Goal: Download file/media: Obtain a digital file from the website

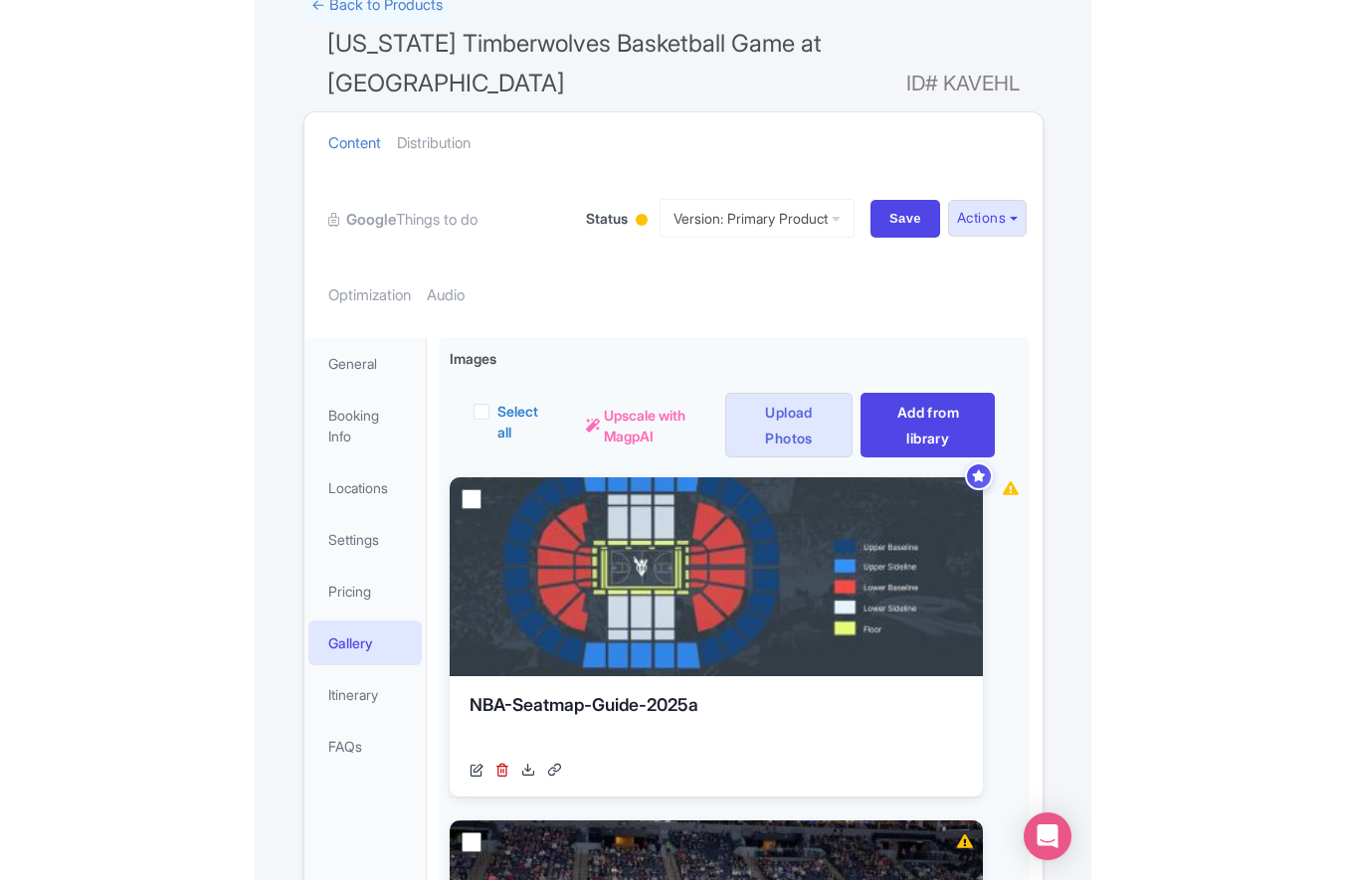
scroll to position [201, 0]
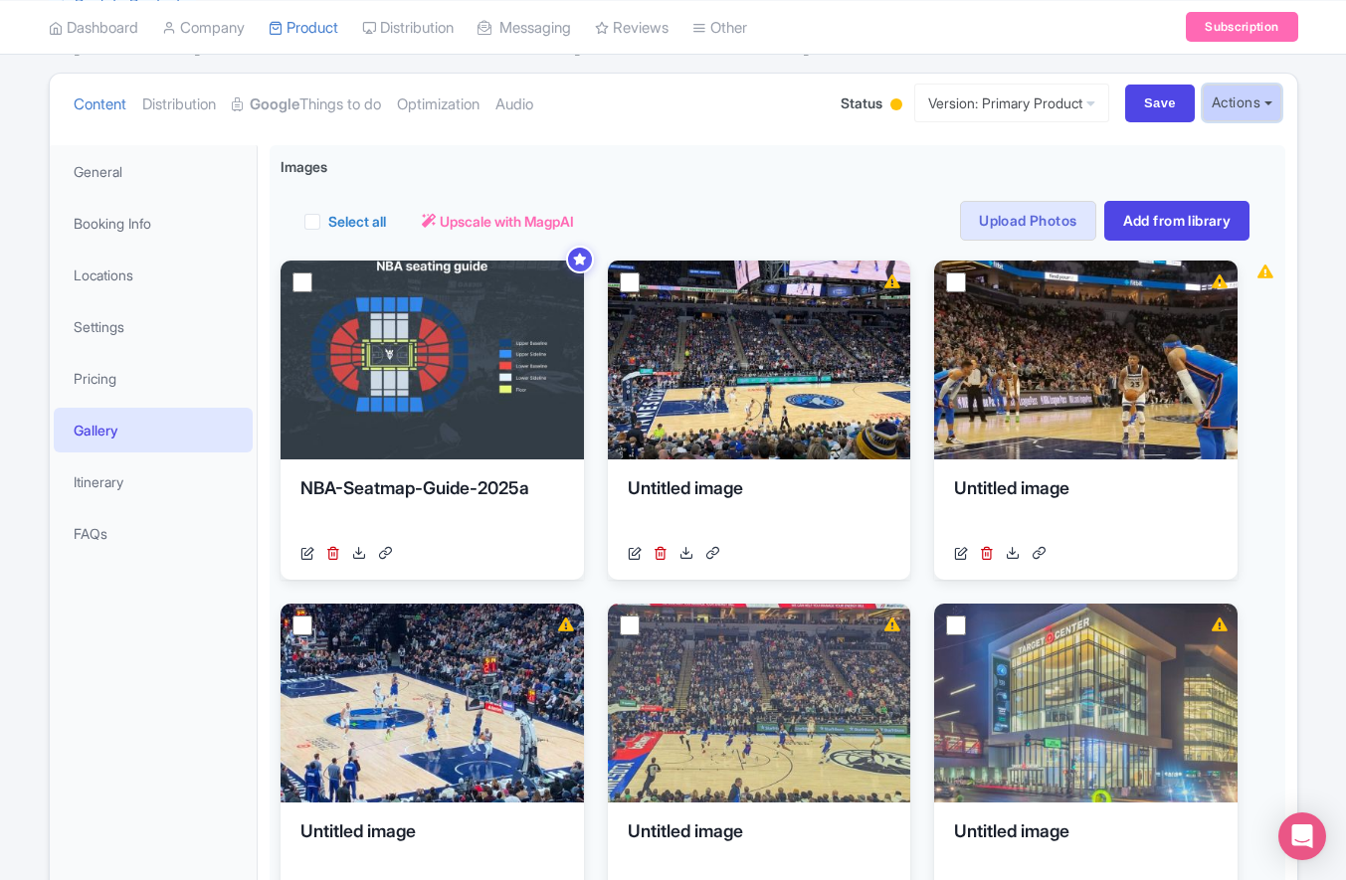
click at [836, 114] on button "Actions" at bounding box center [1242, 103] width 79 height 37
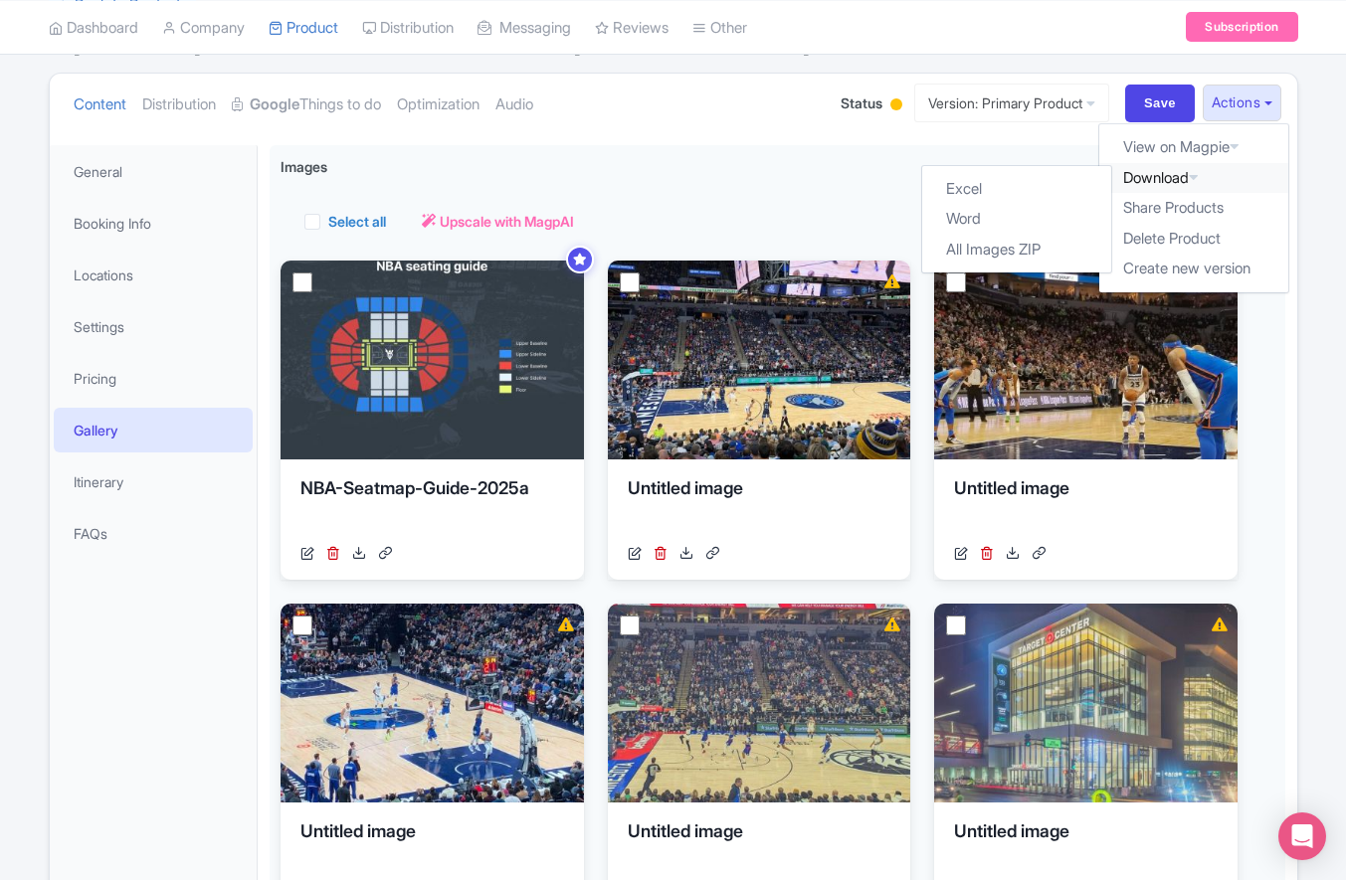
click at [836, 176] on link "Download" at bounding box center [1193, 178] width 189 height 31
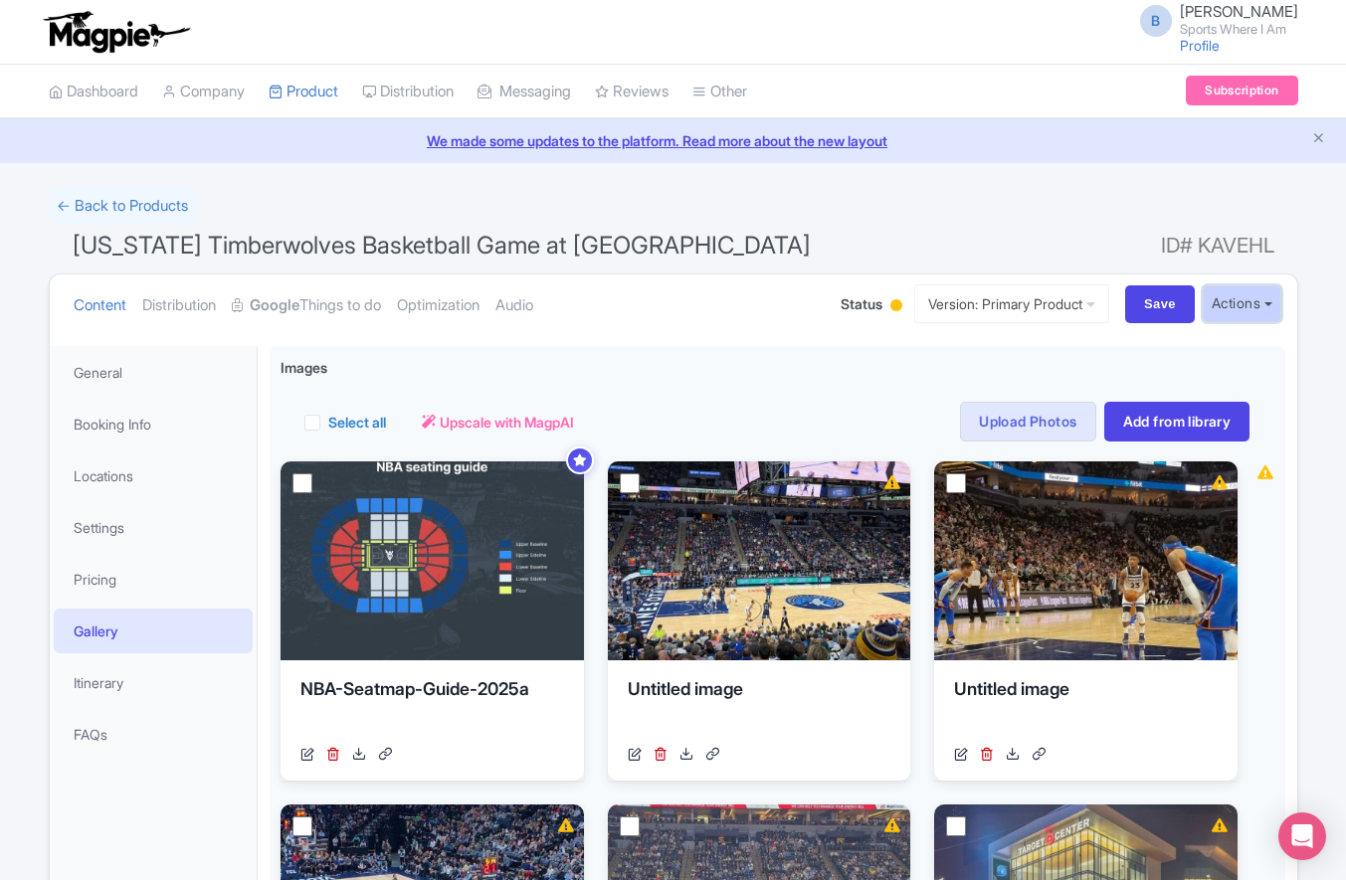
click at [836, 308] on button "Actions" at bounding box center [1242, 303] width 79 height 37
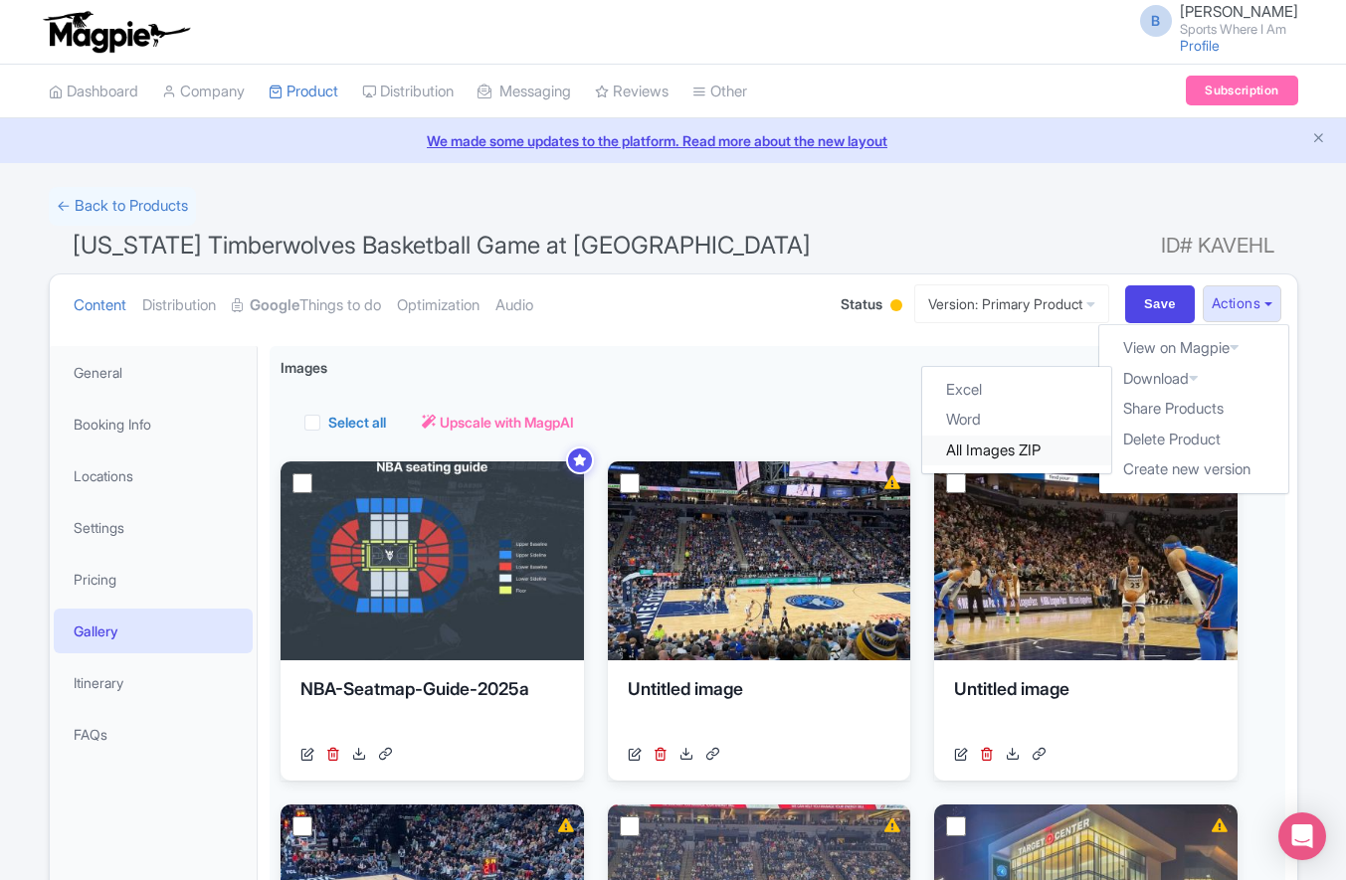
click at [836, 452] on link "All Images ZIP" at bounding box center [1016, 451] width 189 height 31
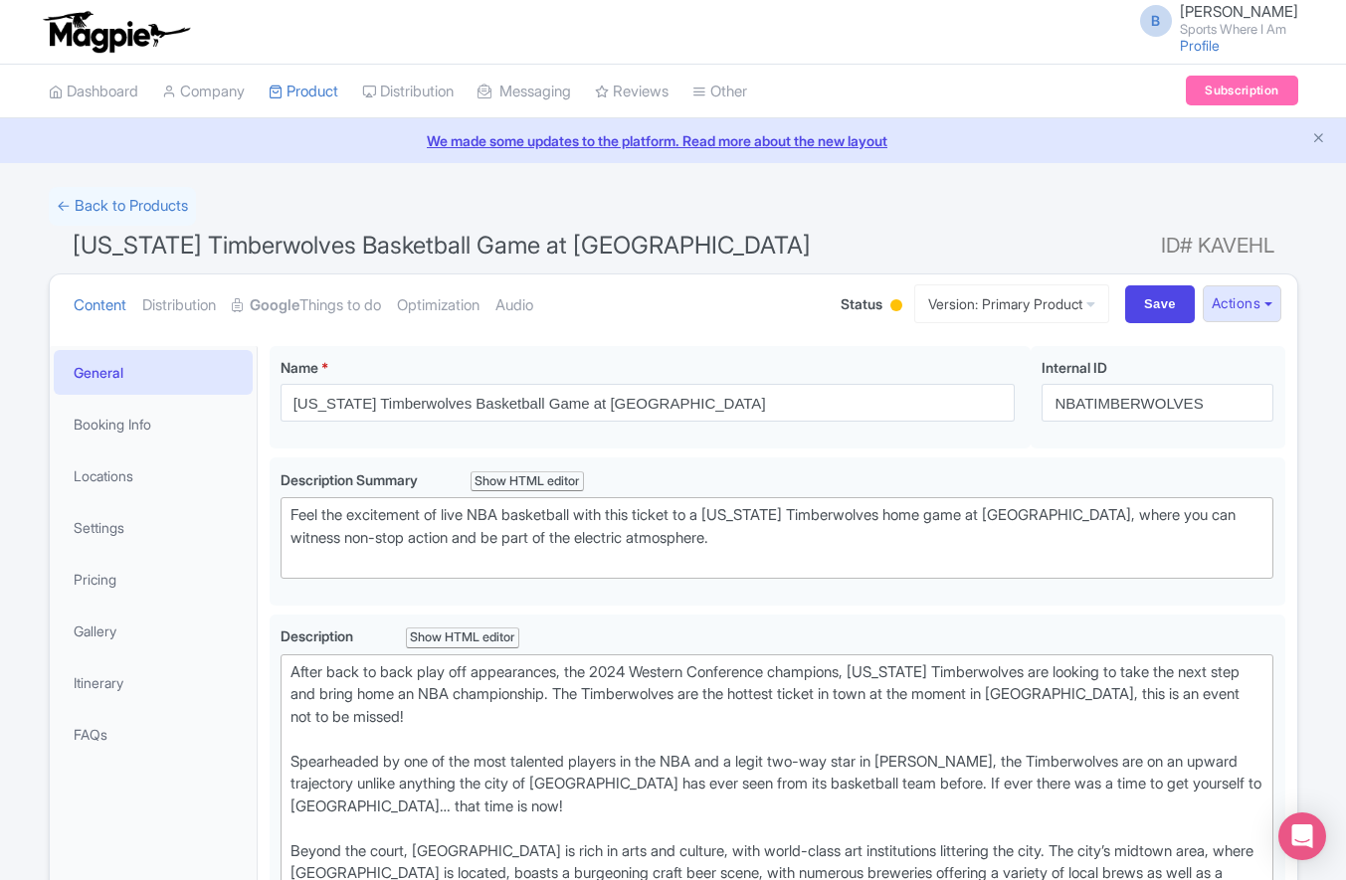
click at [940, 198] on div "← Back to Products" at bounding box center [673, 206] width 1249 height 39
click at [1249, 311] on button "Actions" at bounding box center [1242, 303] width 79 height 37
click at [1018, 443] on link "All Images ZIP" at bounding box center [1016, 451] width 189 height 31
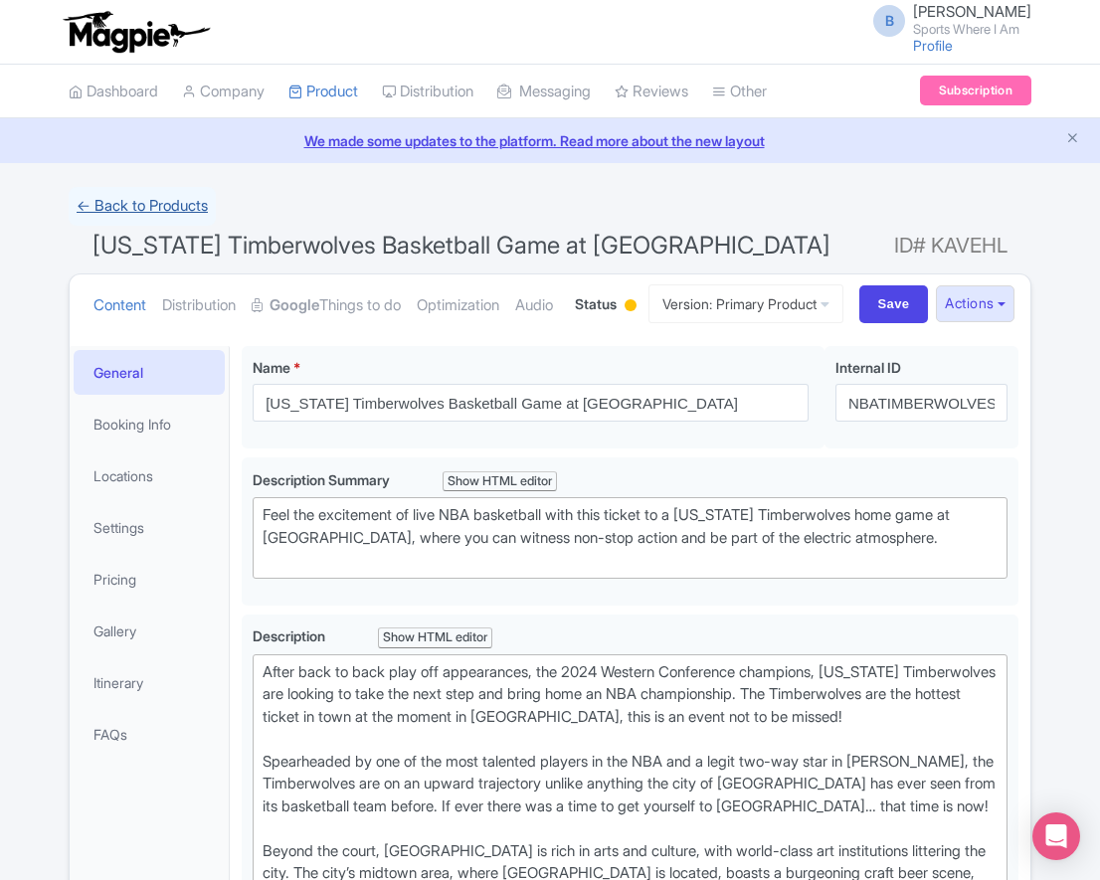
click at [151, 203] on link "← Back to Products" at bounding box center [142, 206] width 147 height 39
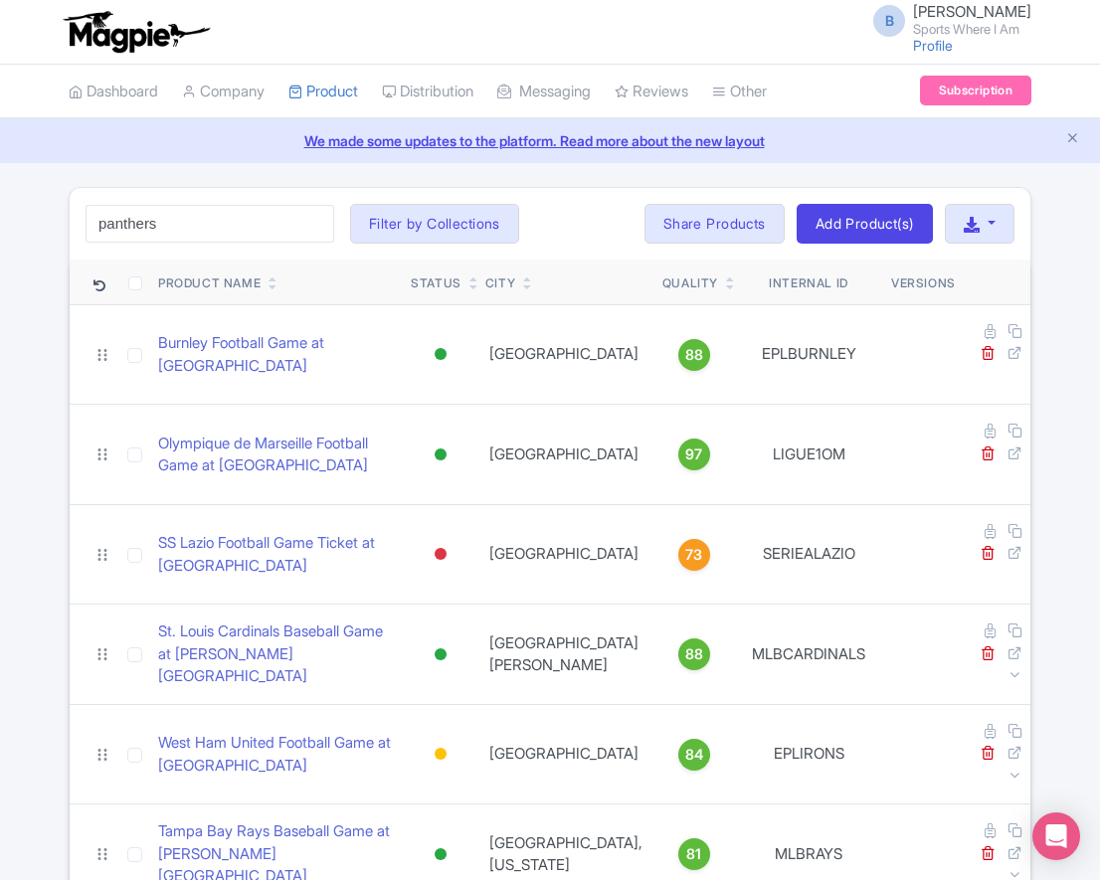
type input "panthers"
click button "Search" at bounding box center [0, 0] width 0 height 0
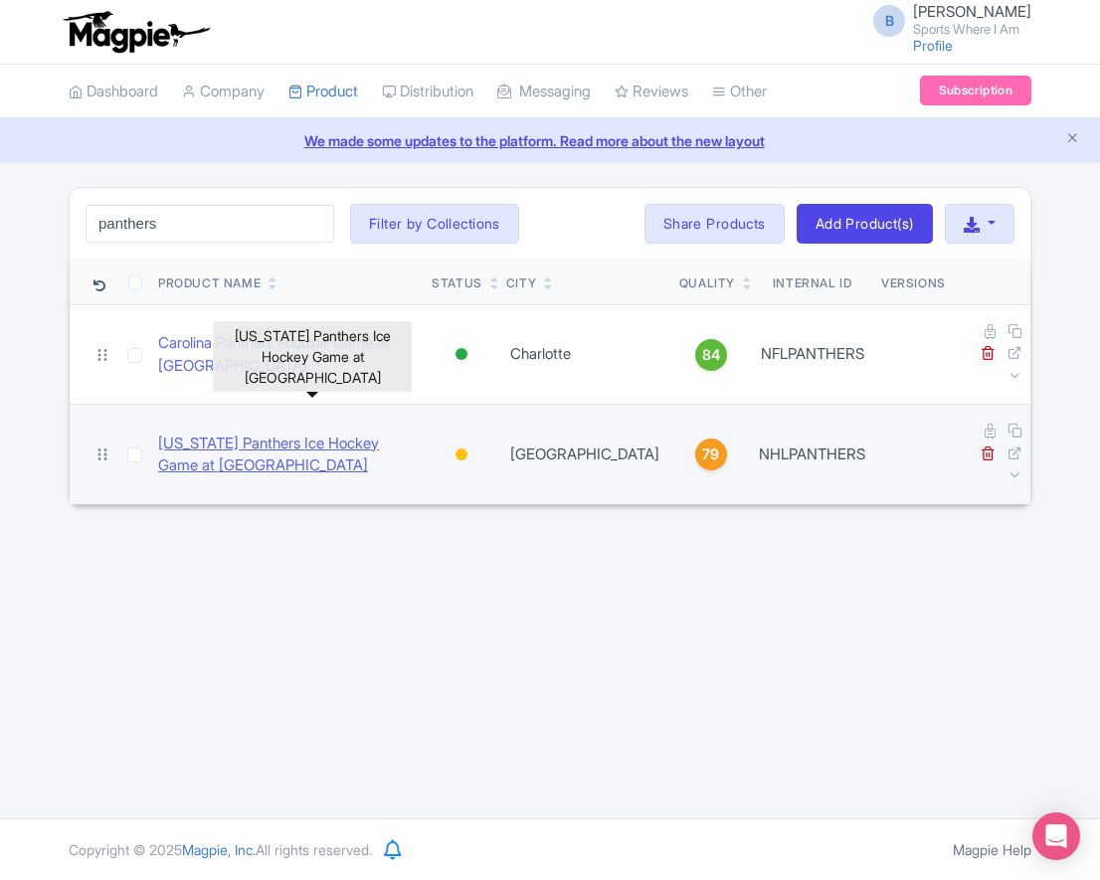
click at [270, 433] on link "Florida Panthers Ice Hockey Game at Amerant Bank Arena" at bounding box center [287, 455] width 258 height 45
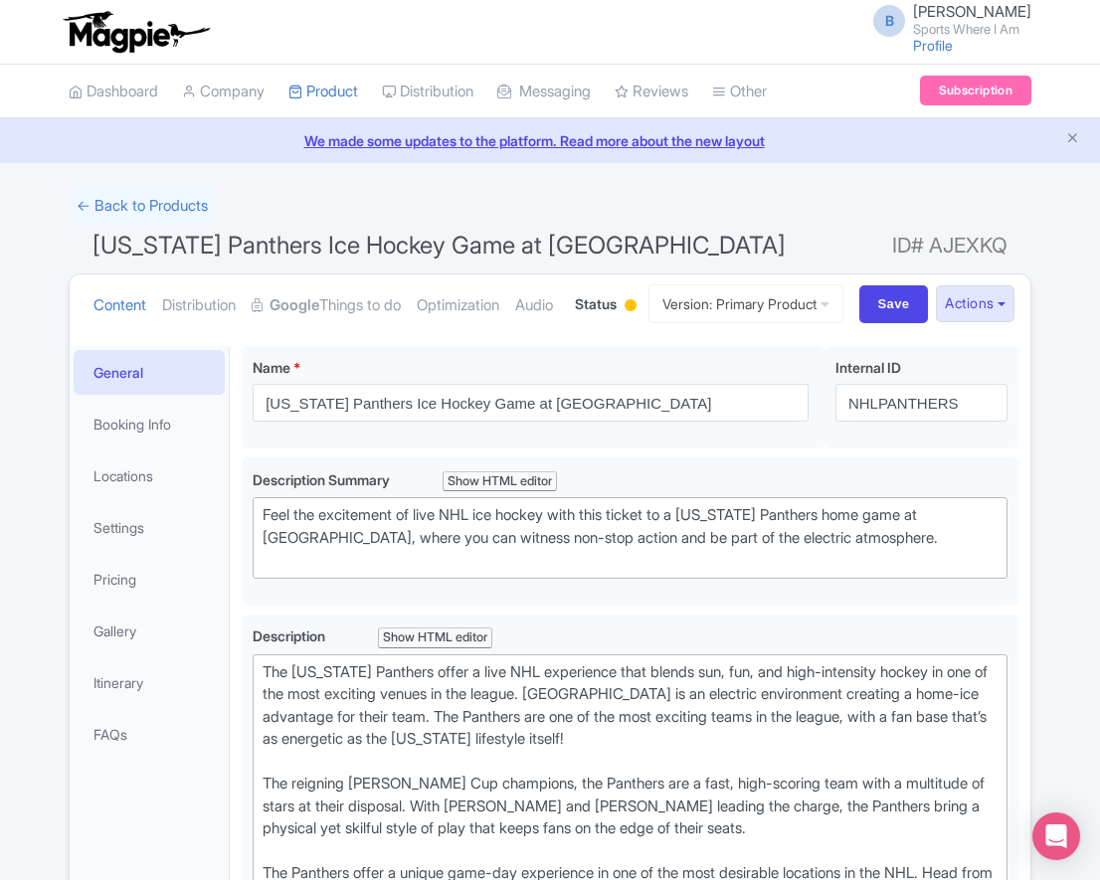
scroll to position [4, 0]
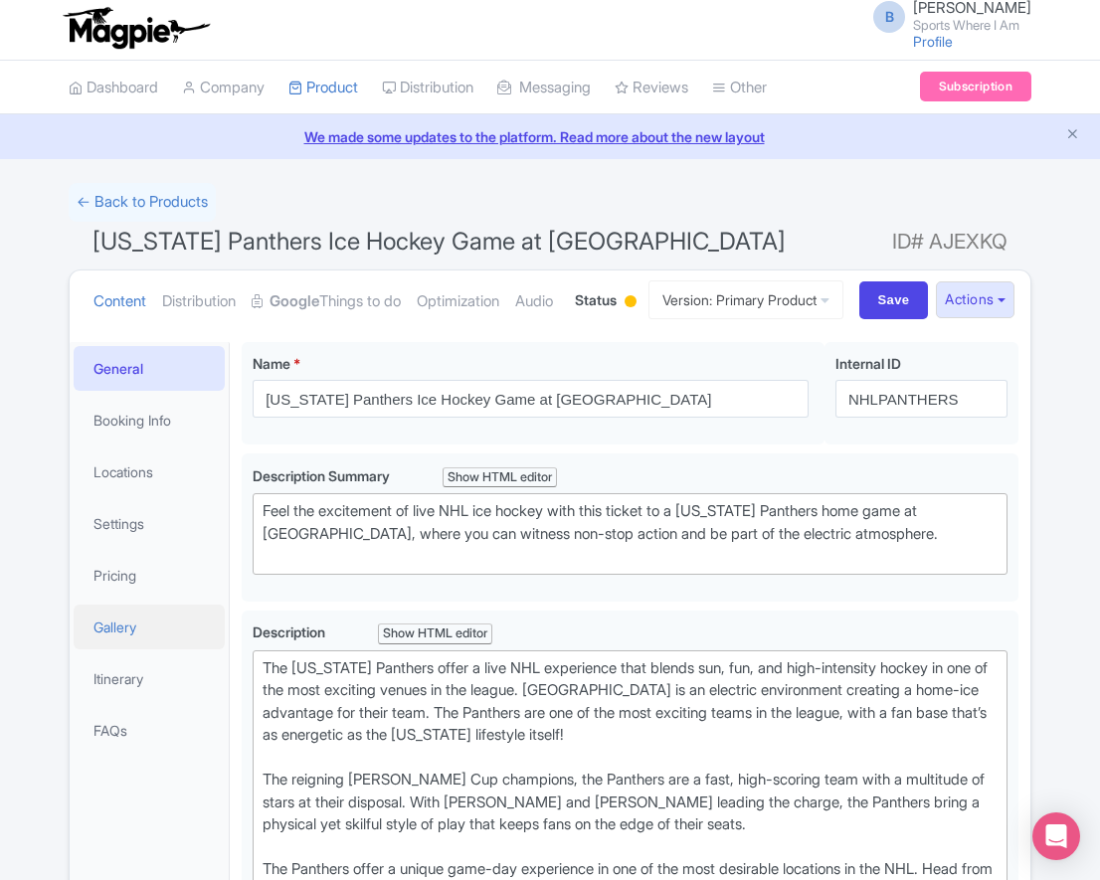
click at [142, 650] on link "Gallery" at bounding box center [149, 627] width 151 height 45
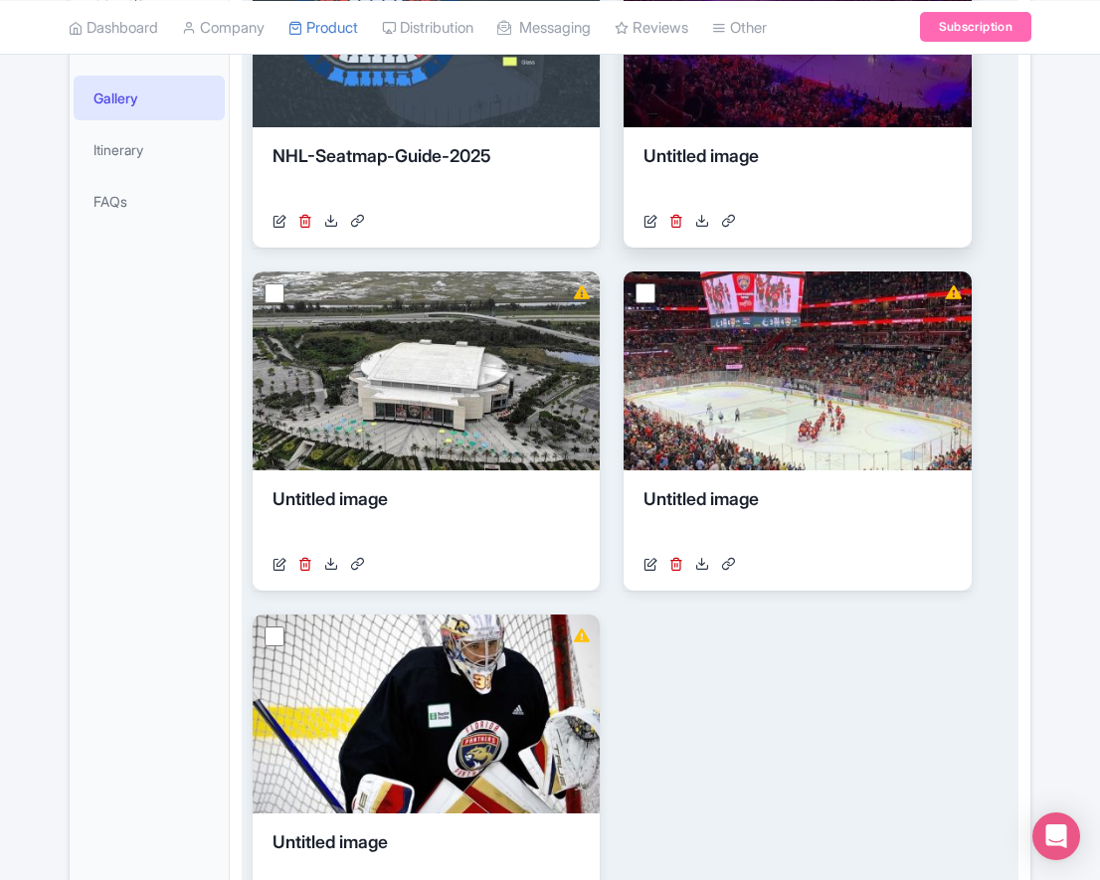
scroll to position [121, 0]
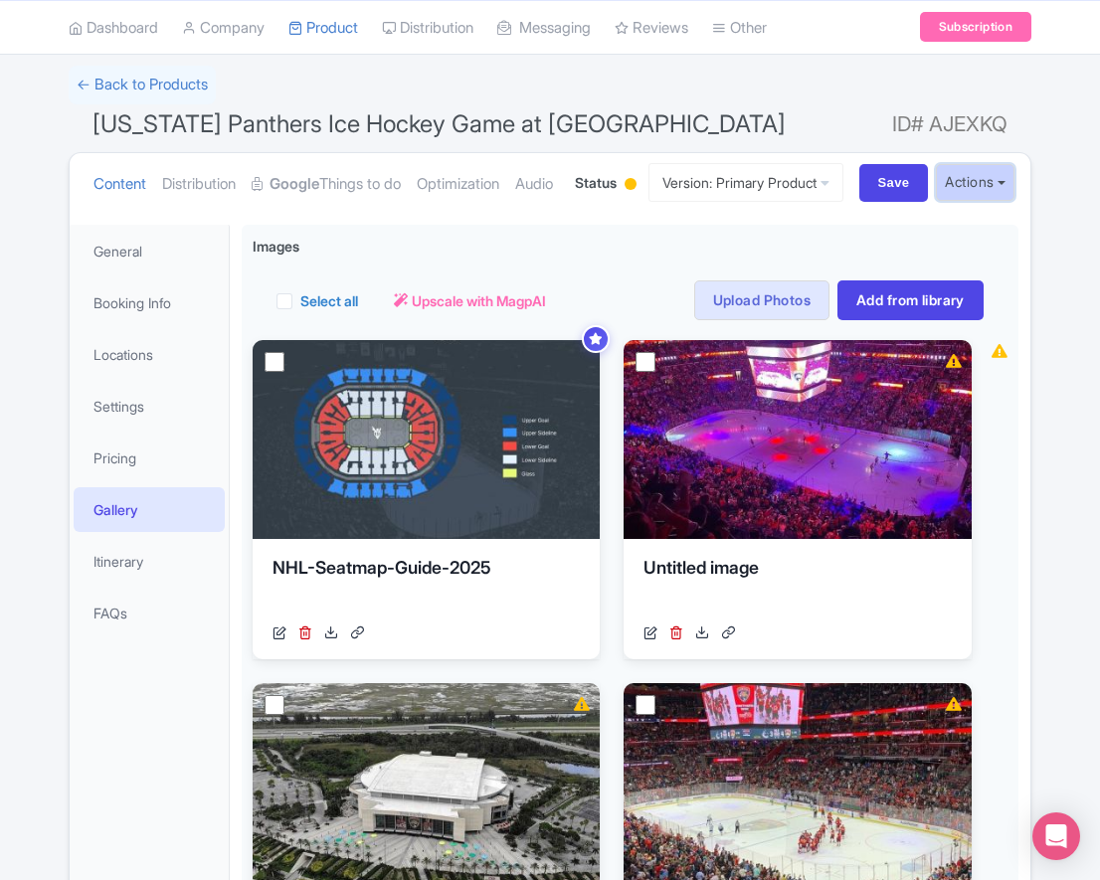
click at [969, 201] on button "Actions" at bounding box center [975, 182] width 79 height 37
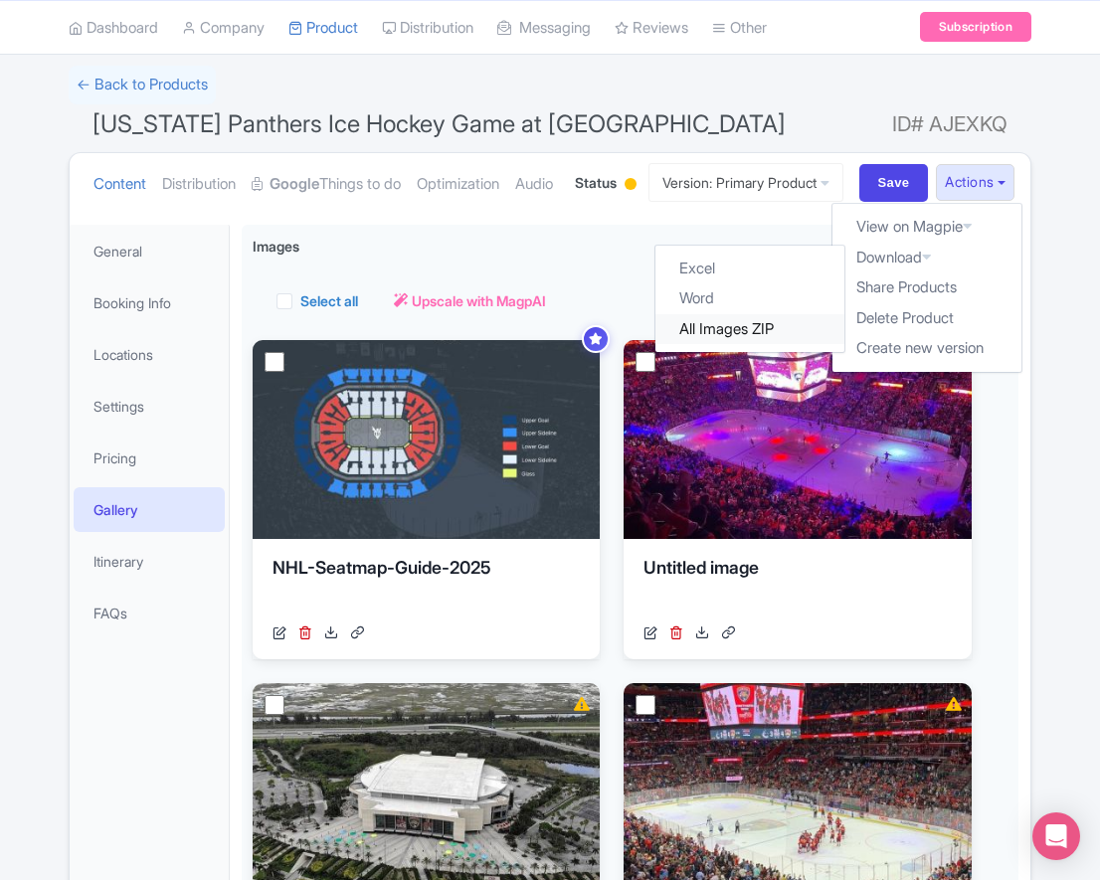
click at [730, 345] on link "All Images ZIP" at bounding box center [750, 329] width 189 height 31
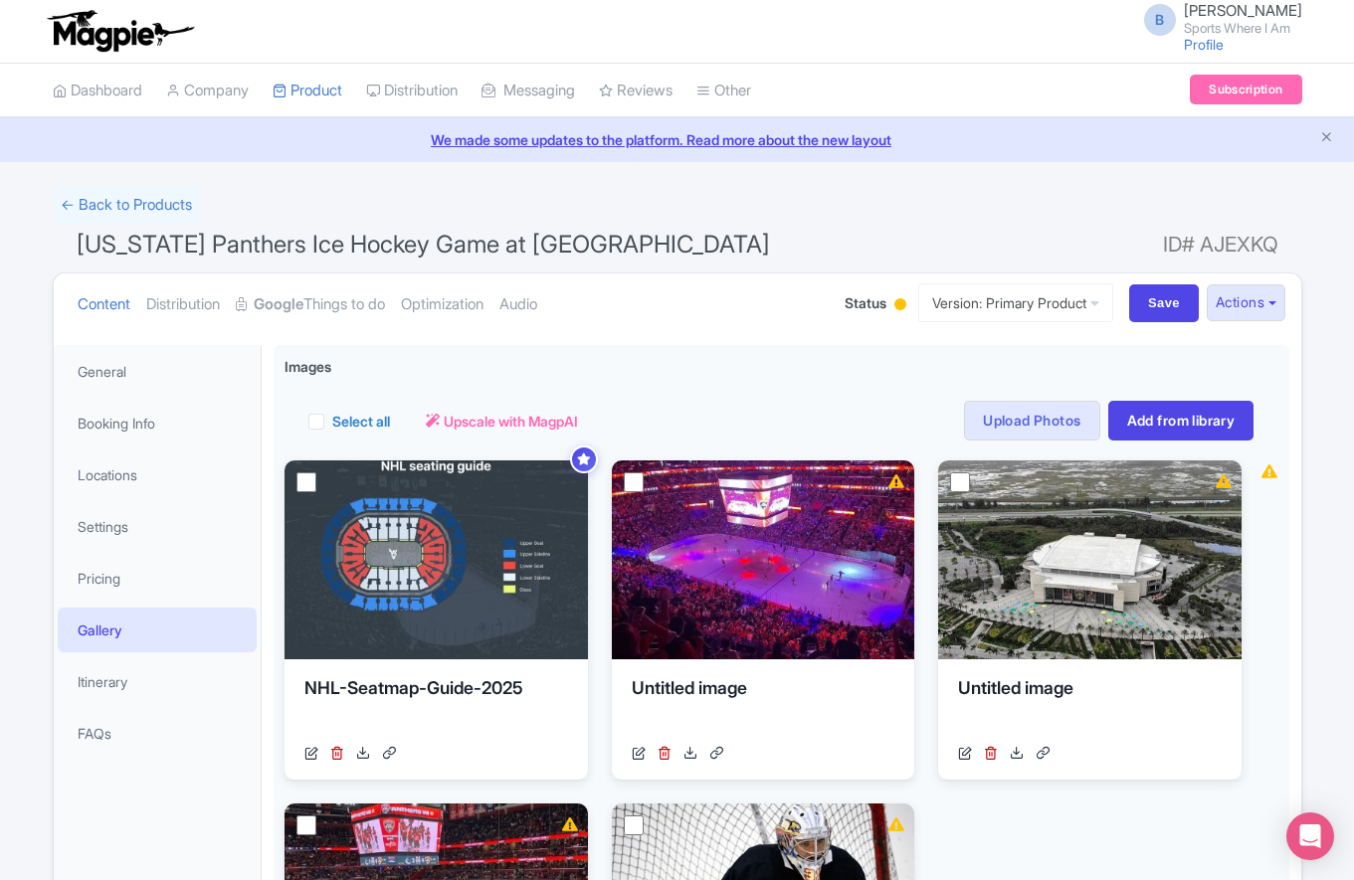
scroll to position [0, 0]
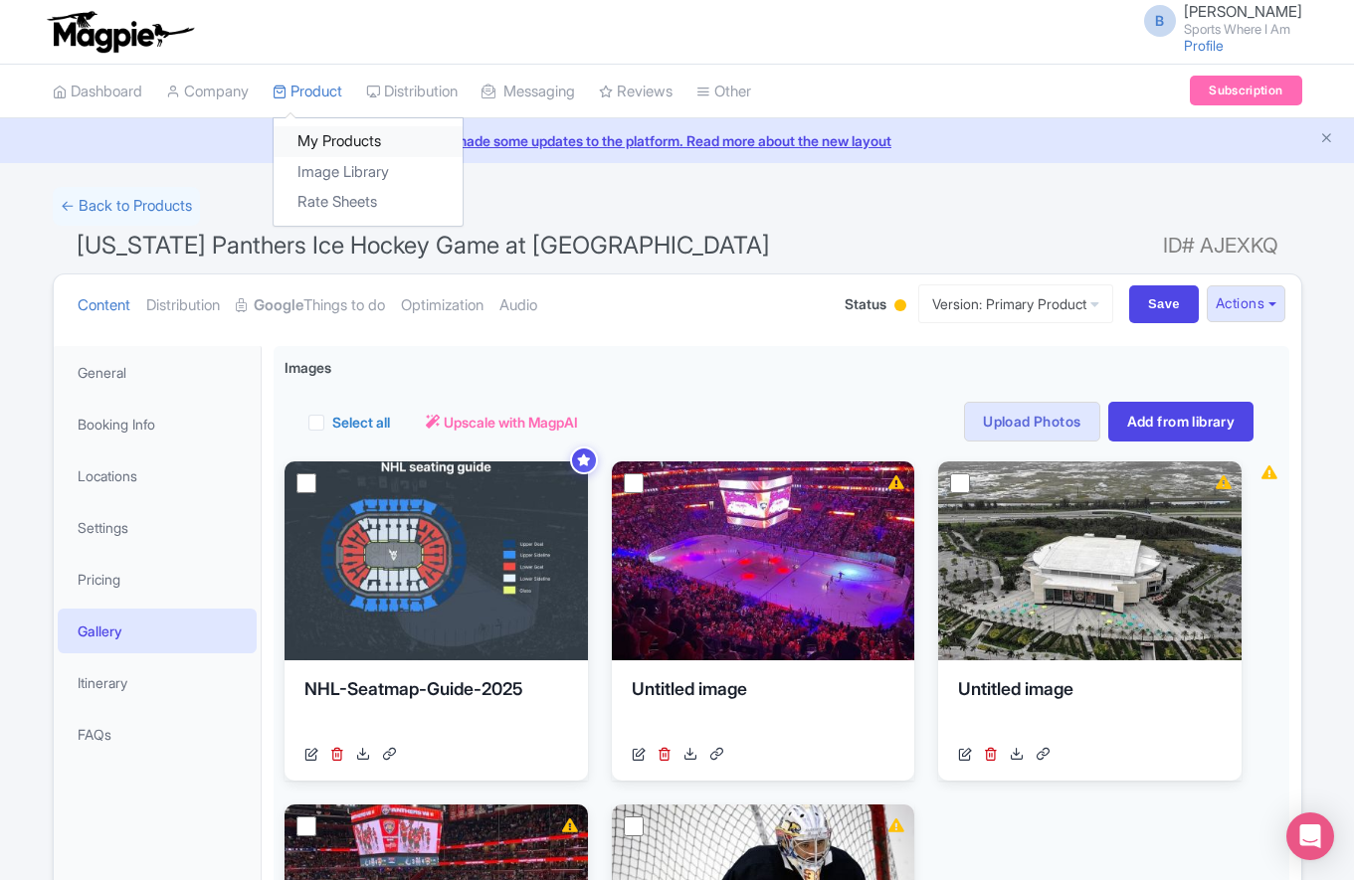
click at [311, 136] on link "My Products" at bounding box center [368, 141] width 189 height 31
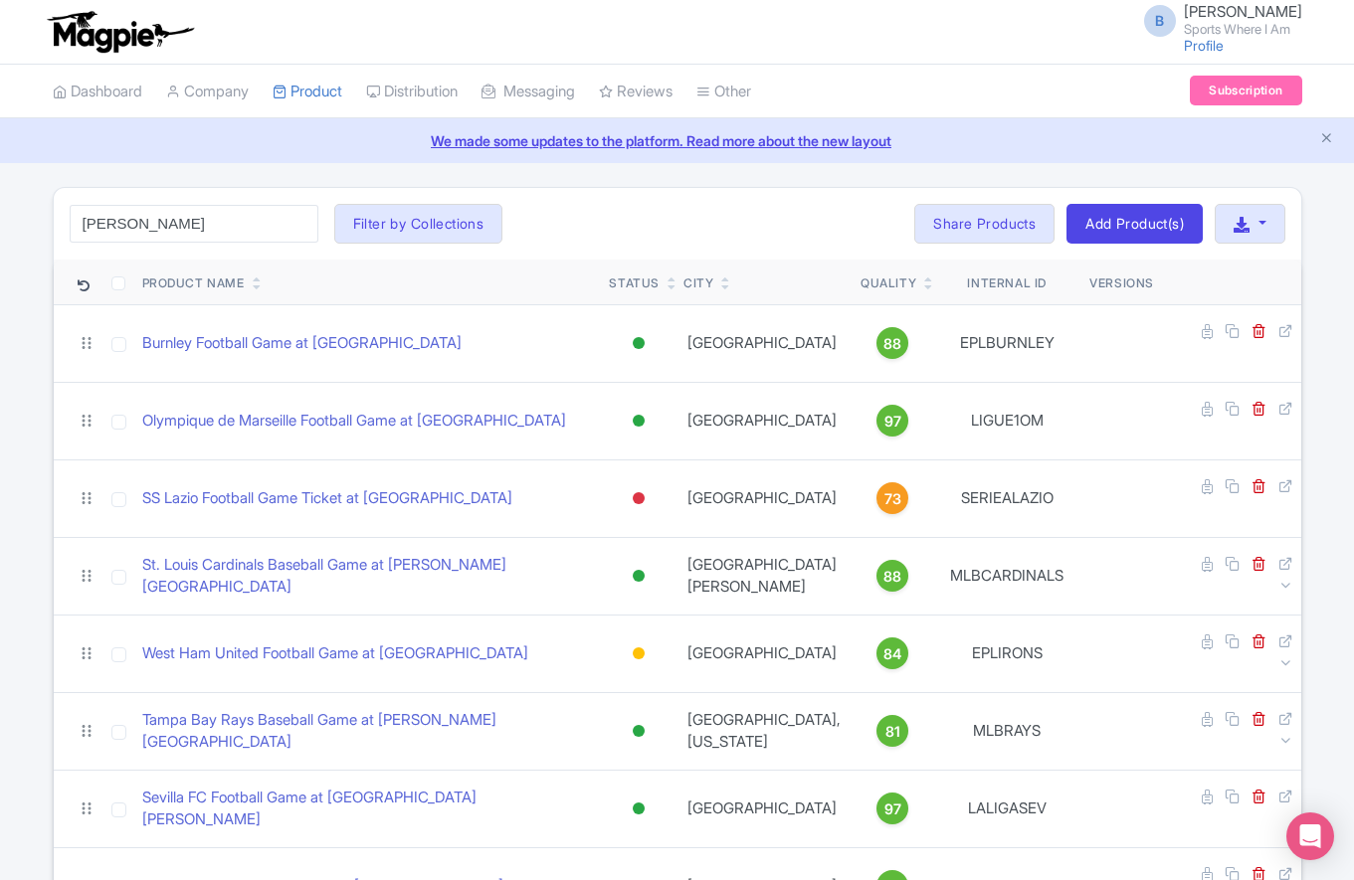
type input "[PERSON_NAME]"
click button "Search" at bounding box center [0, 0] width 0 height 0
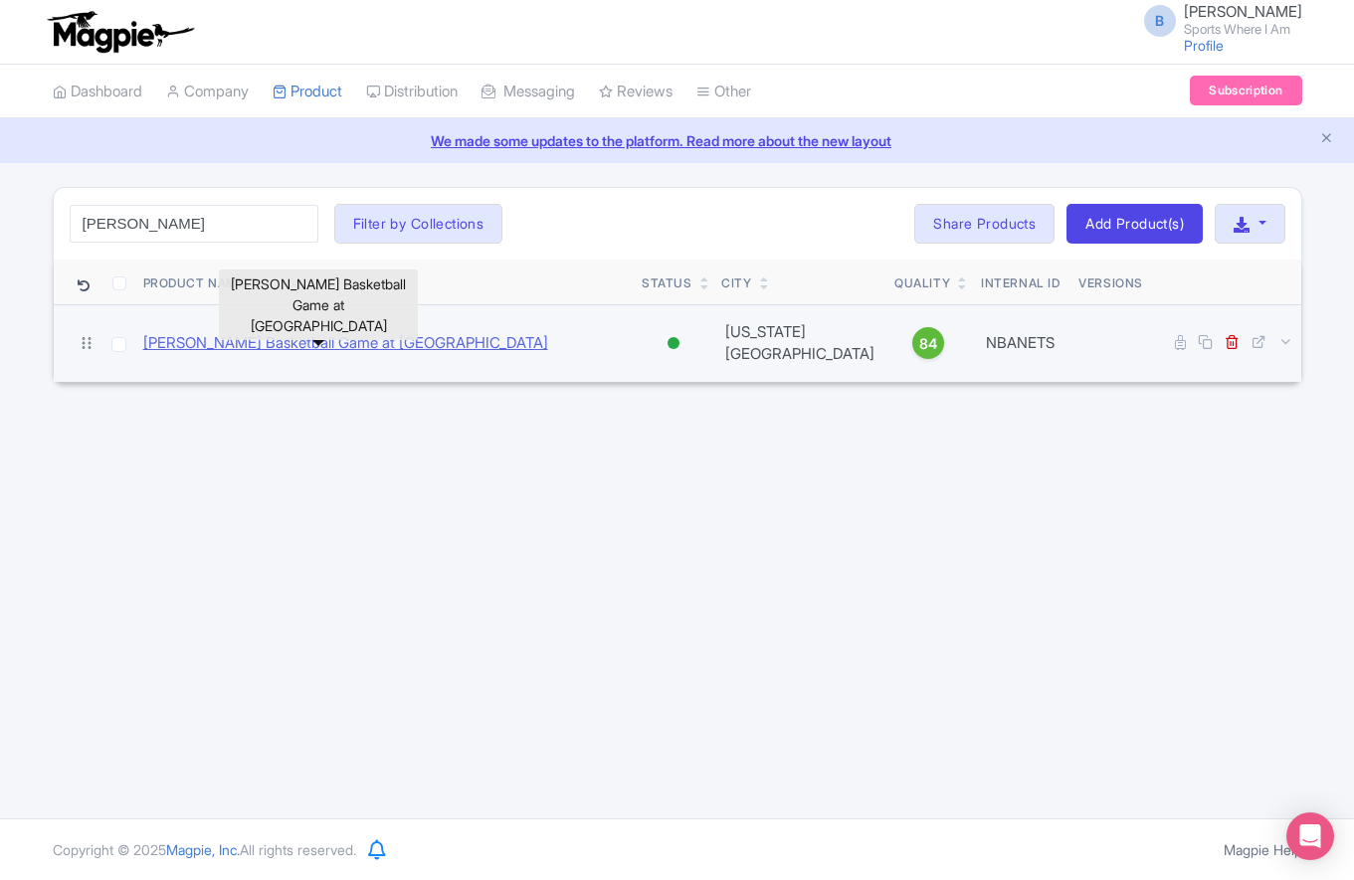
click at [313, 338] on link "[PERSON_NAME] Basketball Game at [GEOGRAPHIC_DATA]" at bounding box center [345, 343] width 405 height 23
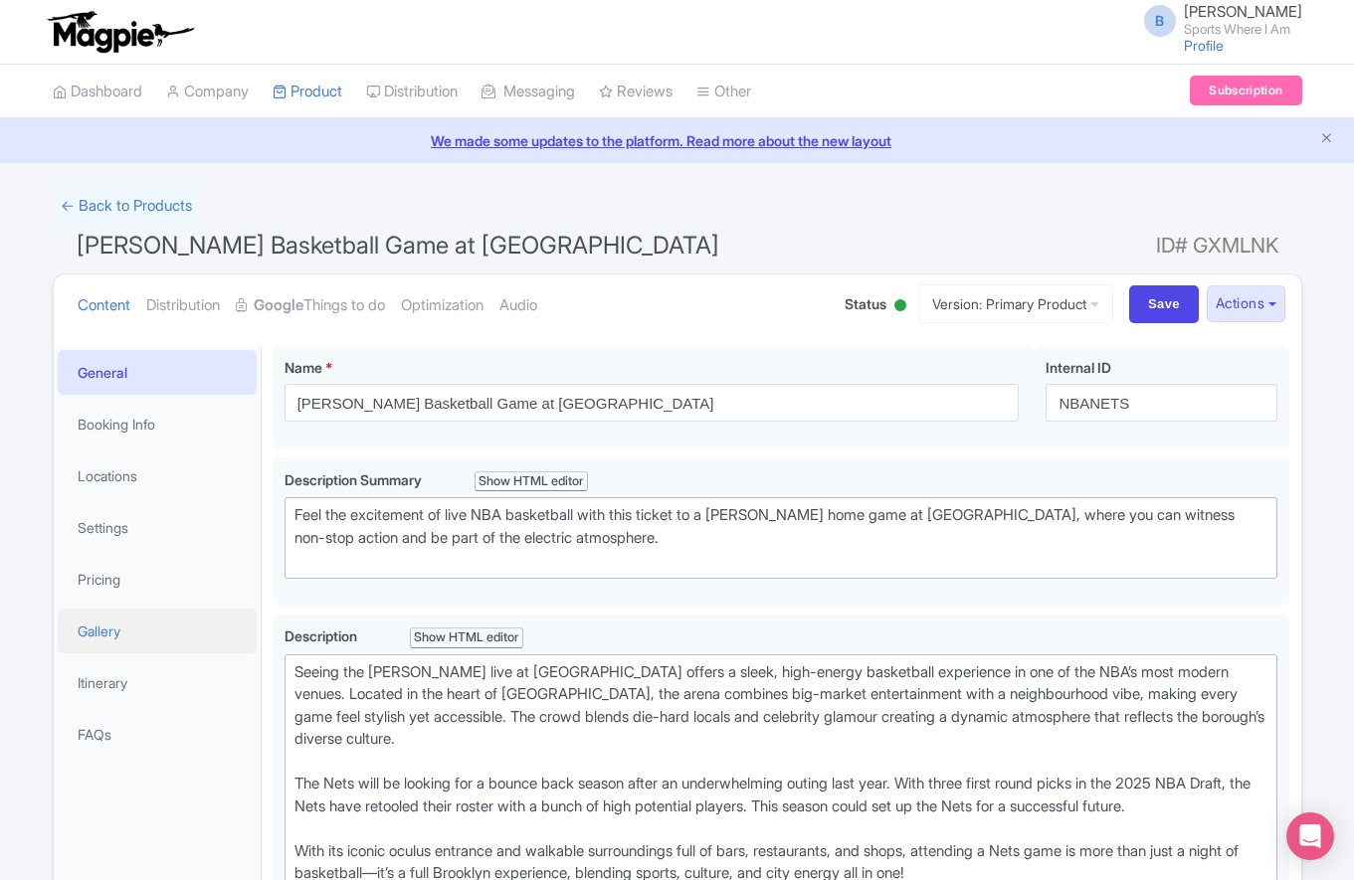
click at [147, 633] on link "Gallery" at bounding box center [157, 631] width 199 height 45
